Goal: Find specific page/section: Find specific page/section

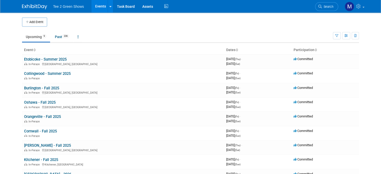
drag, startPoint x: 0, startPoint y: 0, endPoint x: 248, endPoint y: 26, distance: 249.3
click at [248, 26] on div "Add Event New Event Duplicate Event Warning There is another event in your work…" at bounding box center [190, 106] width 344 height 186
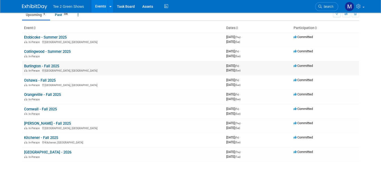
scroll to position [22, 0]
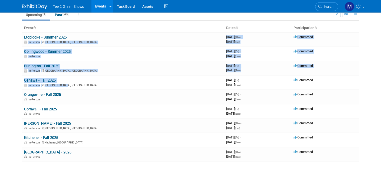
drag, startPoint x: 201, startPoint y: 86, endPoint x: 156, endPoint y: 16, distance: 83.4
click at [156, 16] on div "Add Event New Event Duplicate Event Warning There is another event in your work…" at bounding box center [190, 83] width 344 height 186
click at [28, 79] on link "Oshawa - Fall 2025" at bounding box center [40, 80] width 32 height 5
